Goal: Navigation & Orientation: Find specific page/section

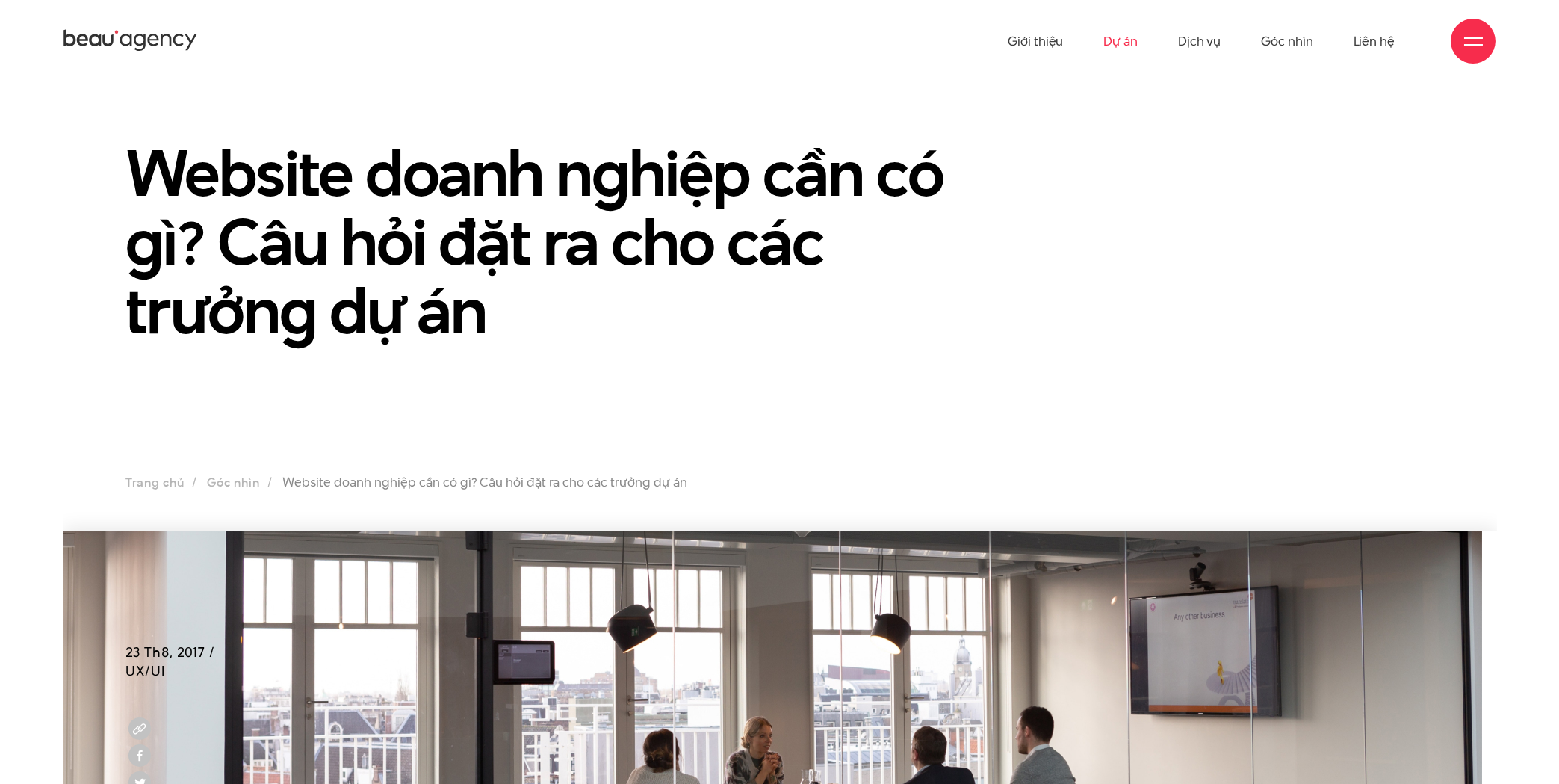
click at [1124, 51] on link "Dự án" at bounding box center [1121, 41] width 34 height 82
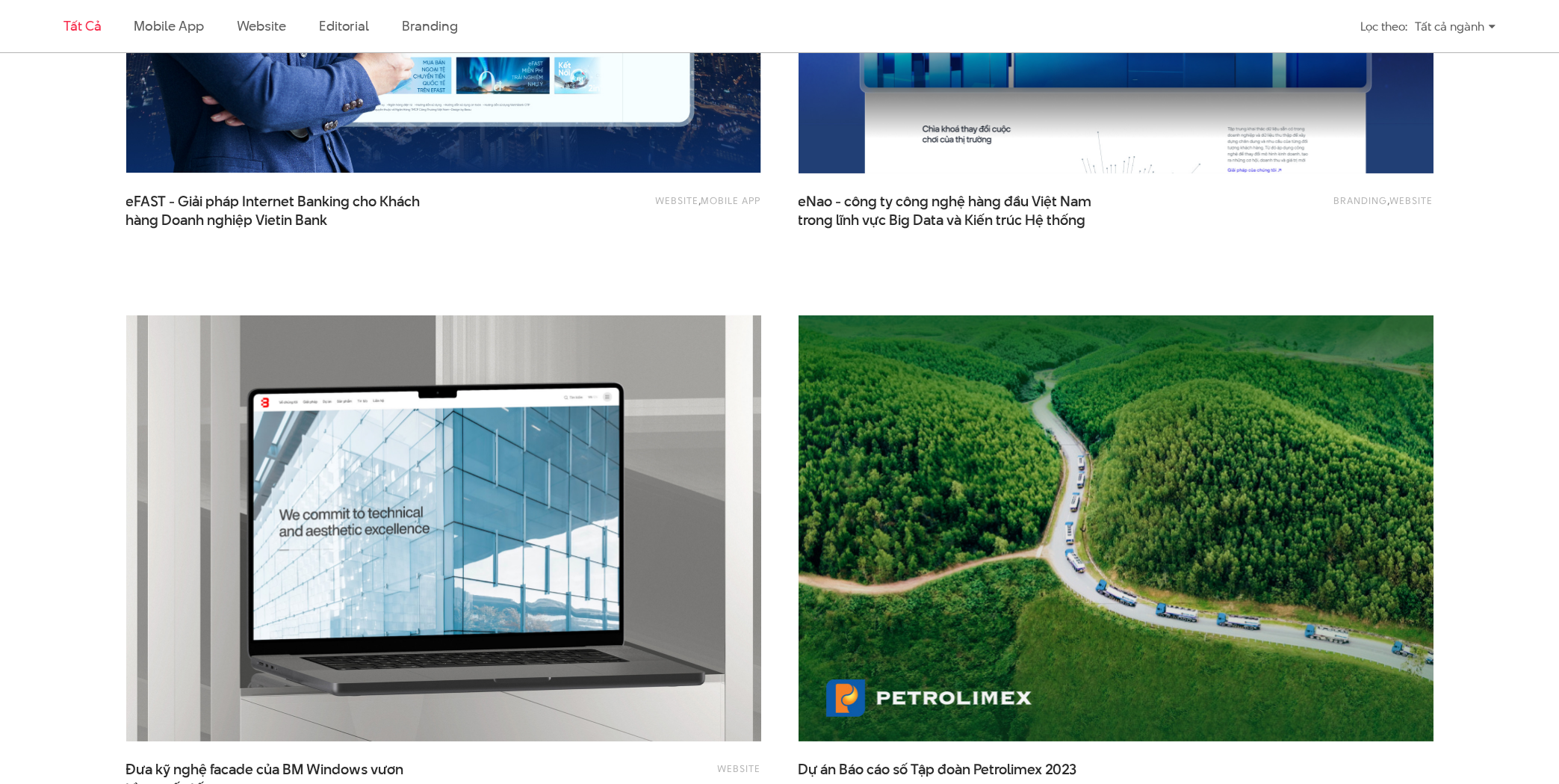
scroll to position [2562, 0]
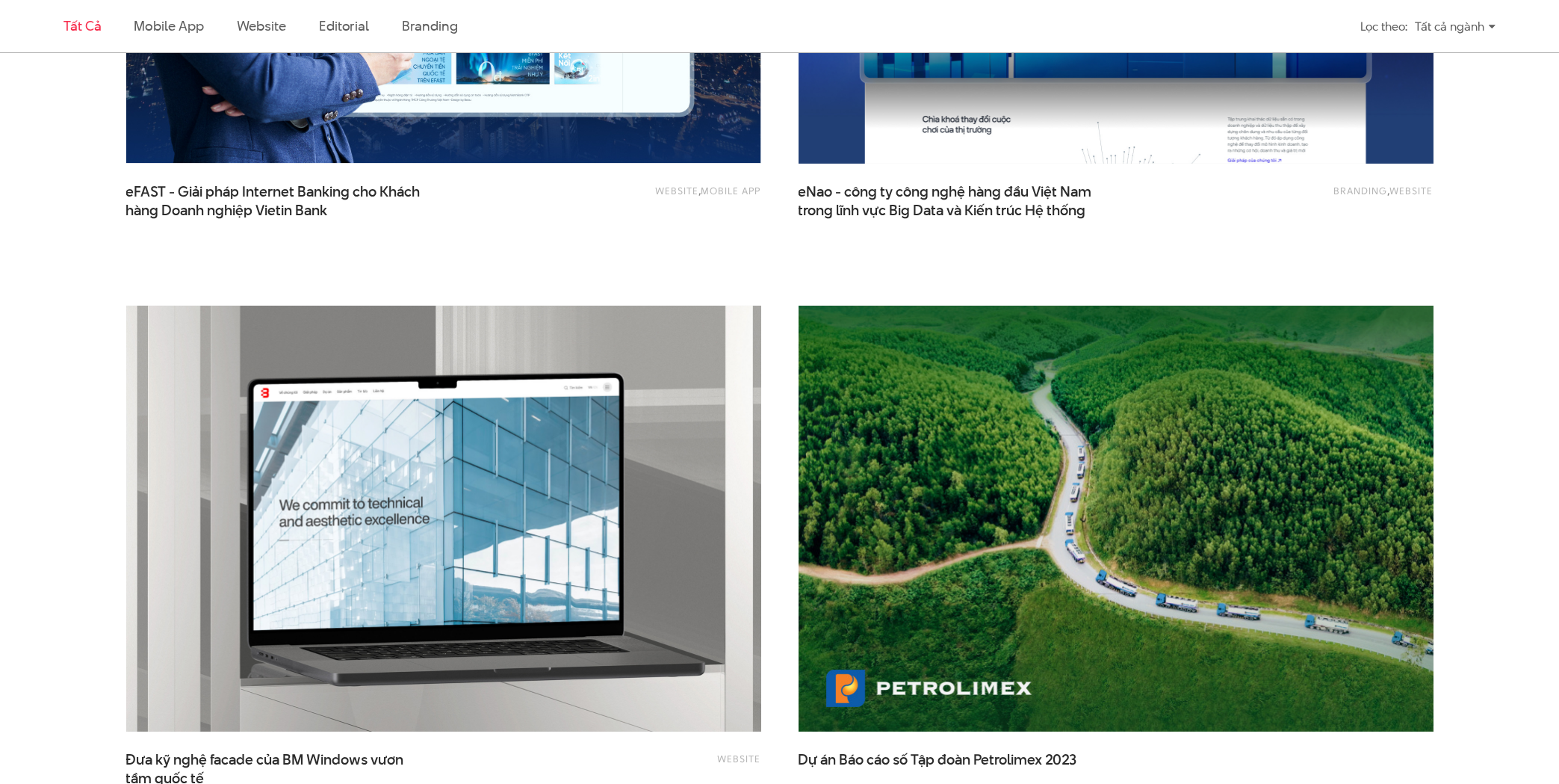
click at [78, 27] on link "Tất cả" at bounding box center [82, 26] width 37 height 19
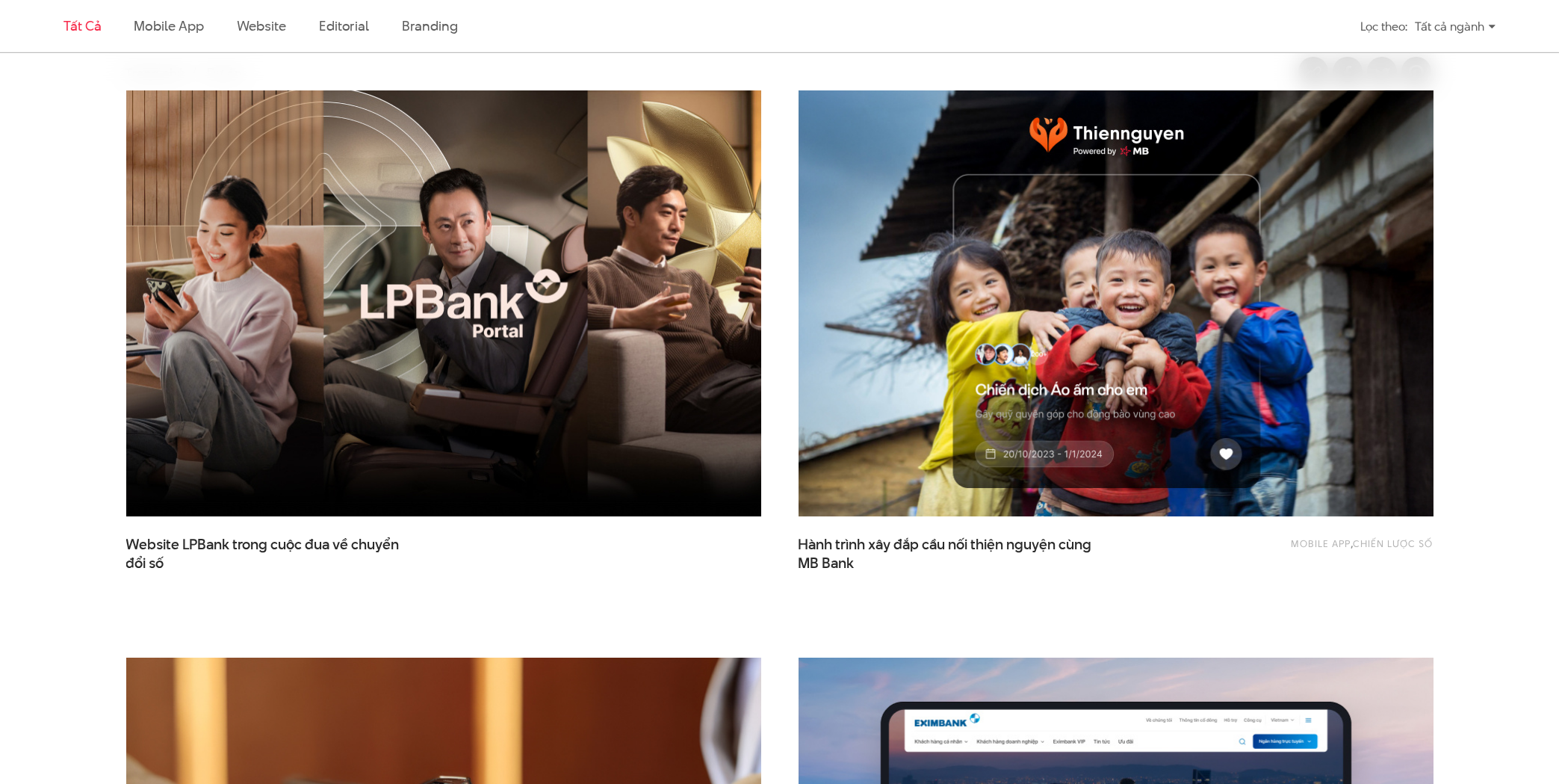
scroll to position [497, 0]
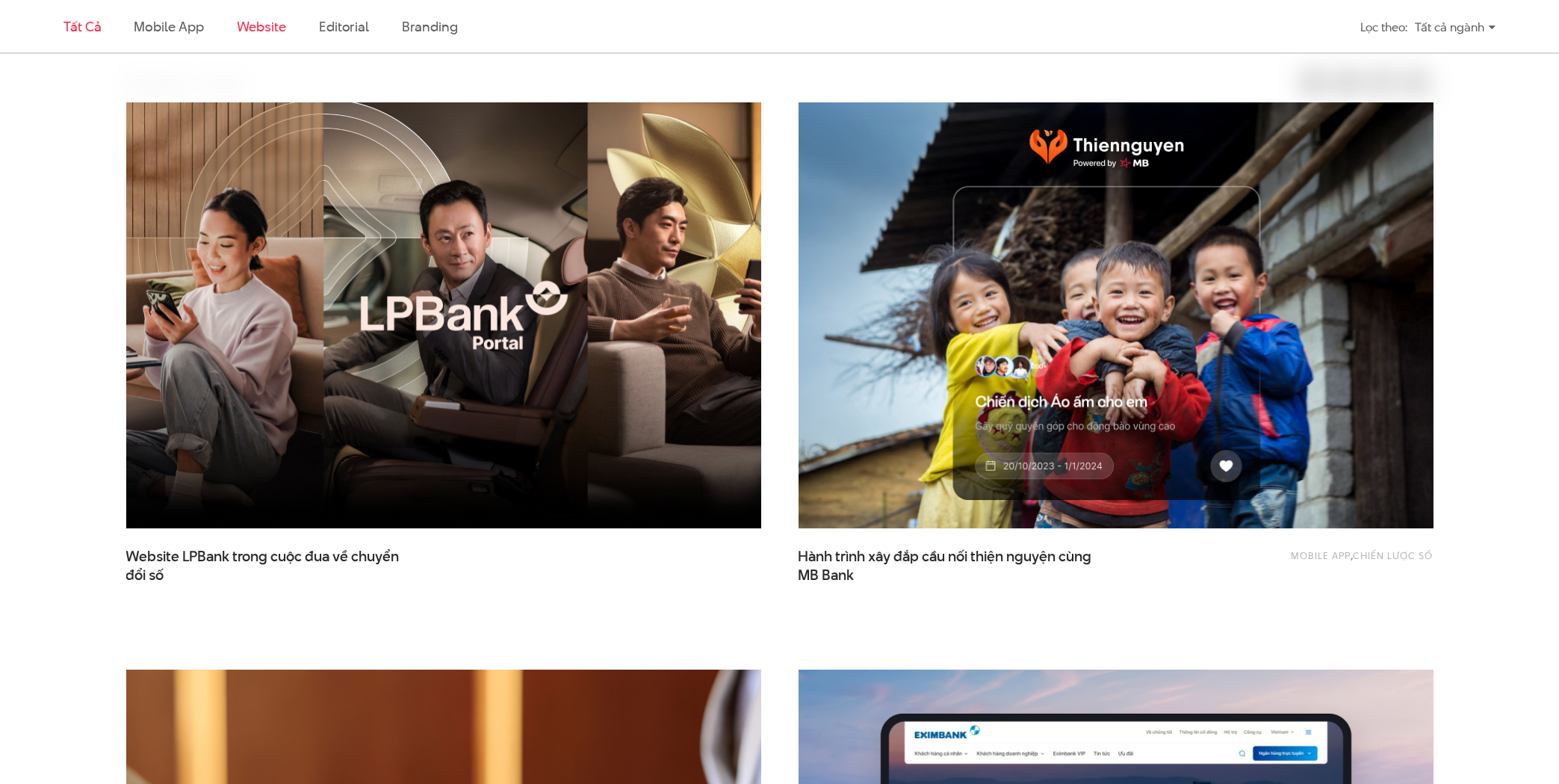
click at [246, 22] on link "Website" at bounding box center [261, 26] width 49 height 19
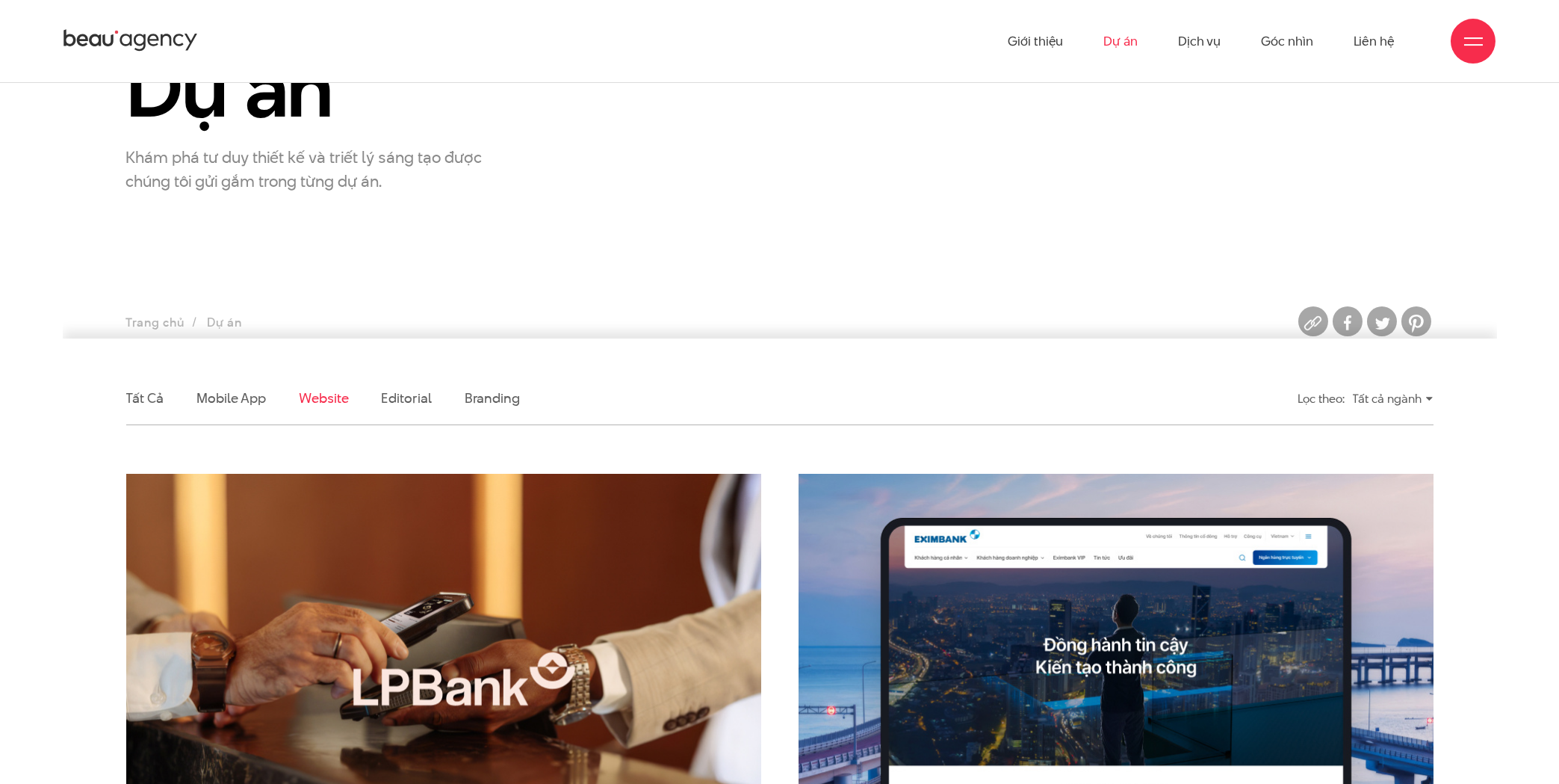
scroll to position [96, 0]
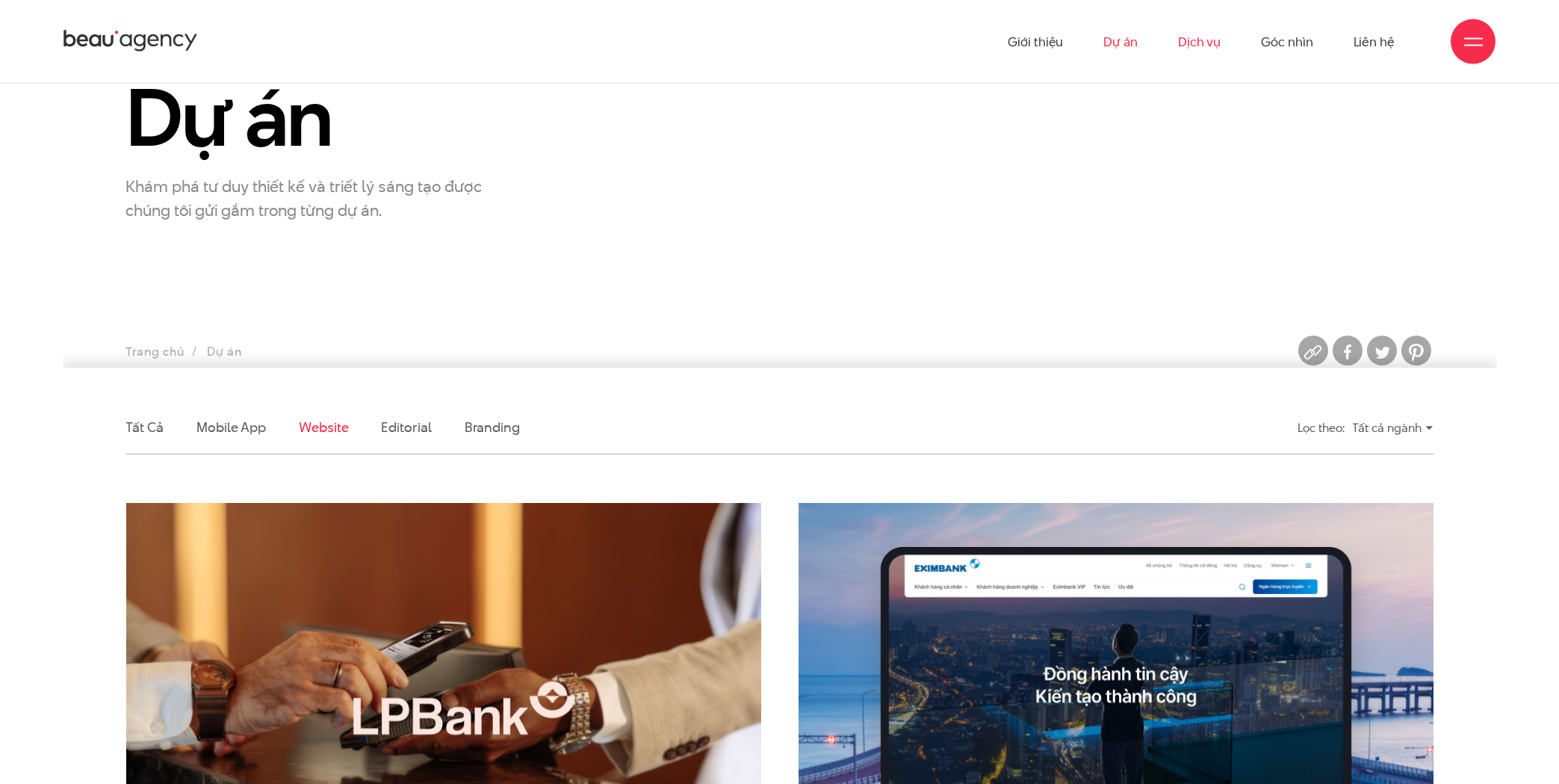
click at [1215, 38] on link "Dịch vụ" at bounding box center [1200, 41] width 43 height 82
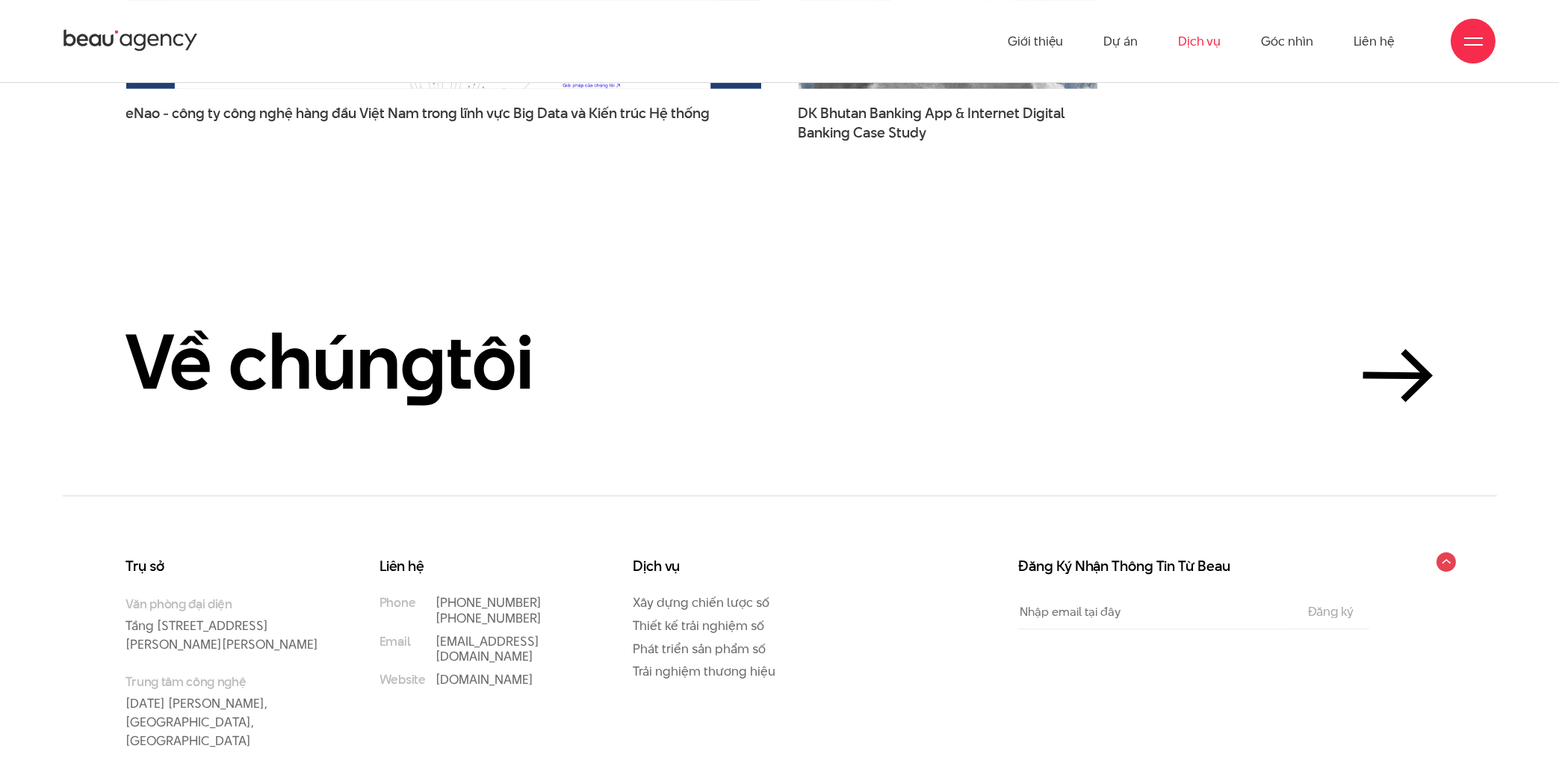
scroll to position [5153, 0]
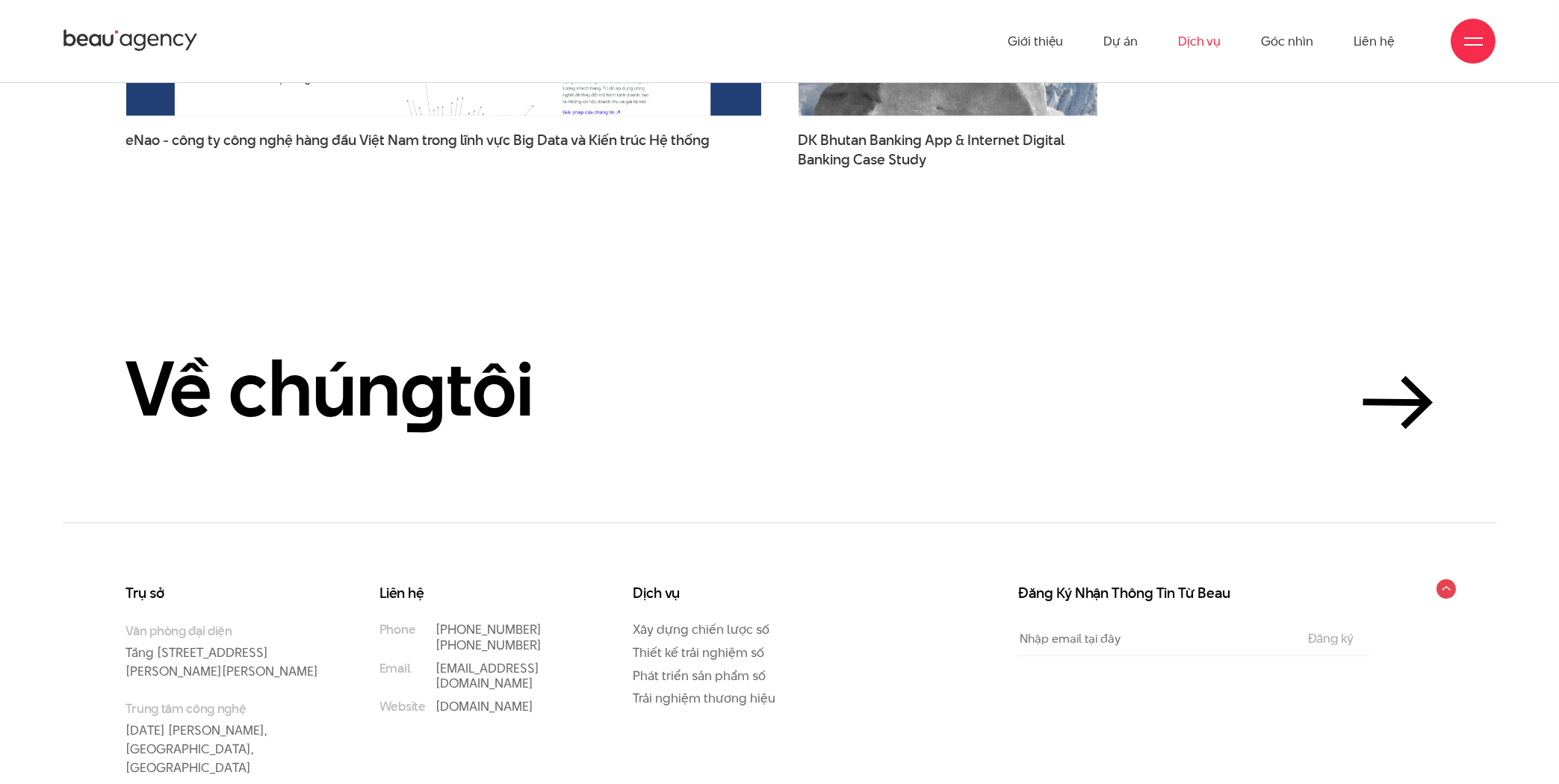
click at [1475, 39] on div at bounding box center [1474, 41] width 19 height 19
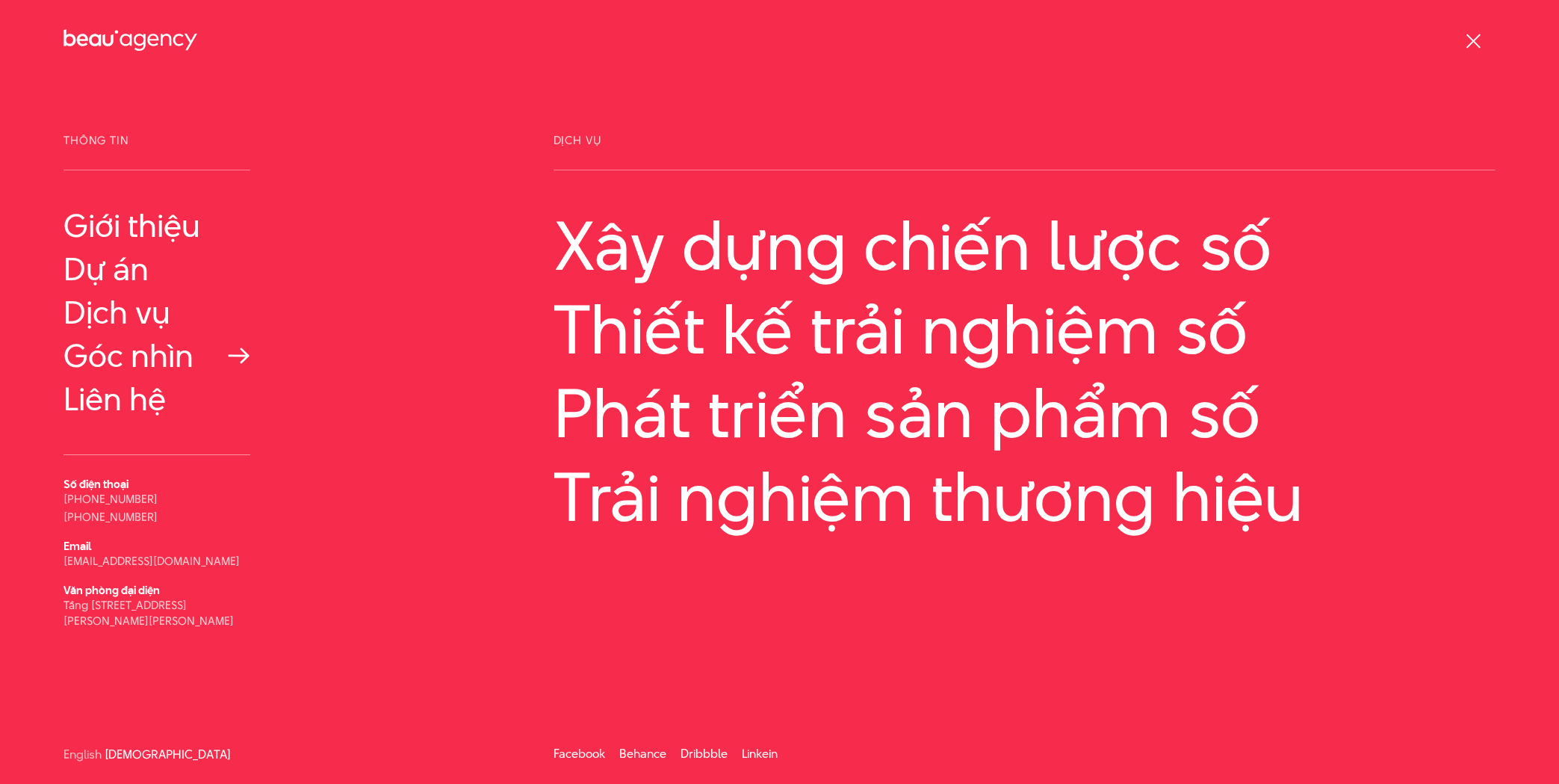
click at [143, 368] on link "Góc nhìn" at bounding box center [157, 356] width 187 height 36
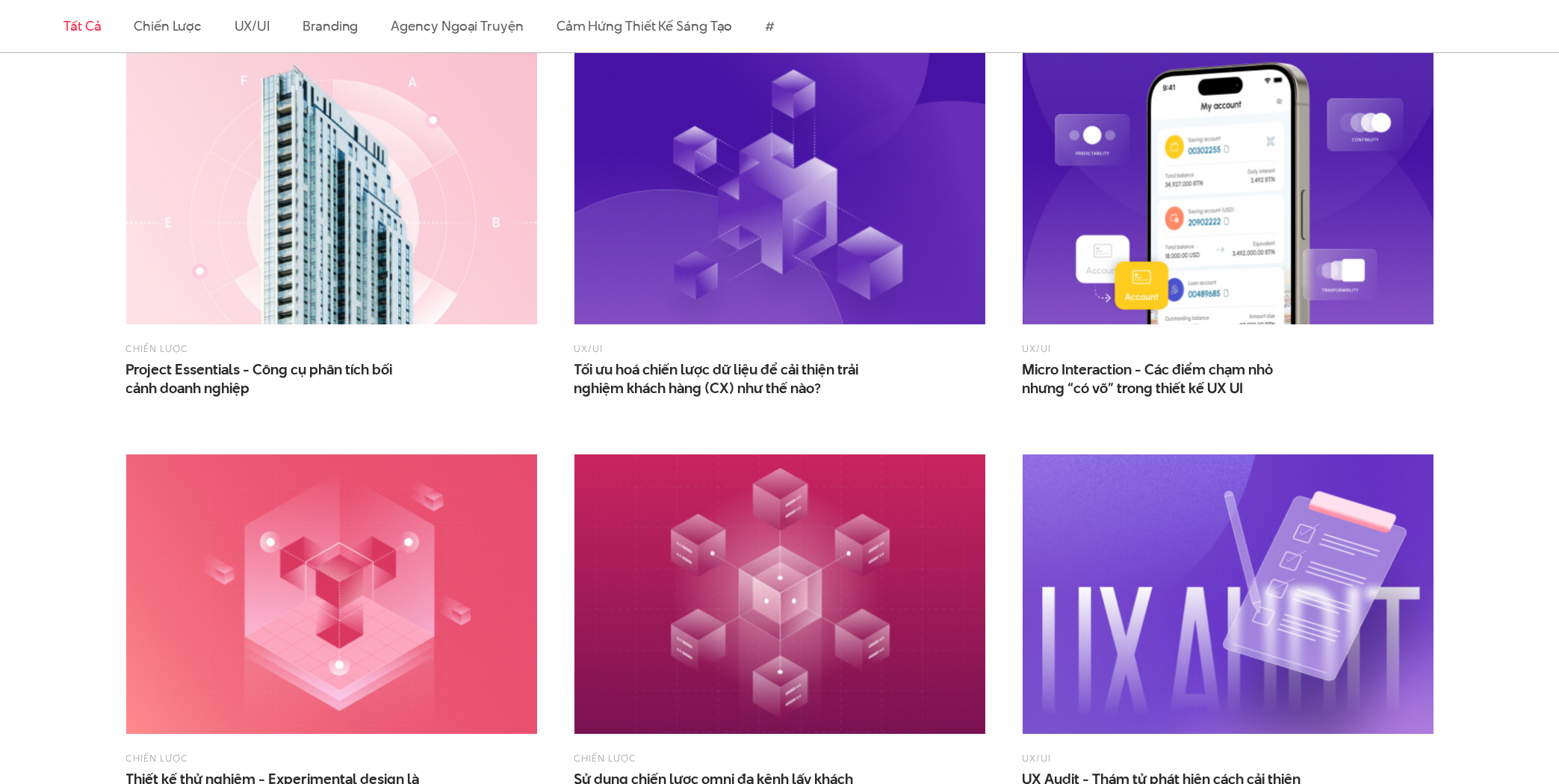
scroll to position [1361, 0]
